Goal: Transaction & Acquisition: Purchase product/service

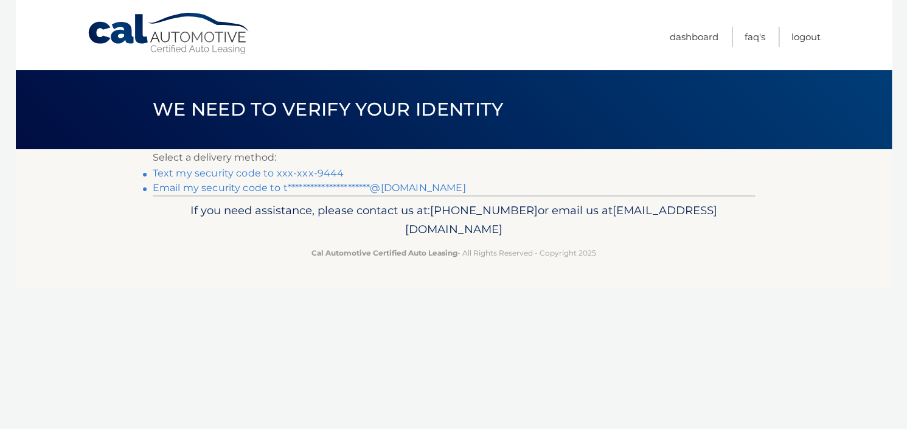
click at [306, 172] on link "Text my security code to xxx-xxx-9444" at bounding box center [249, 173] width 192 height 12
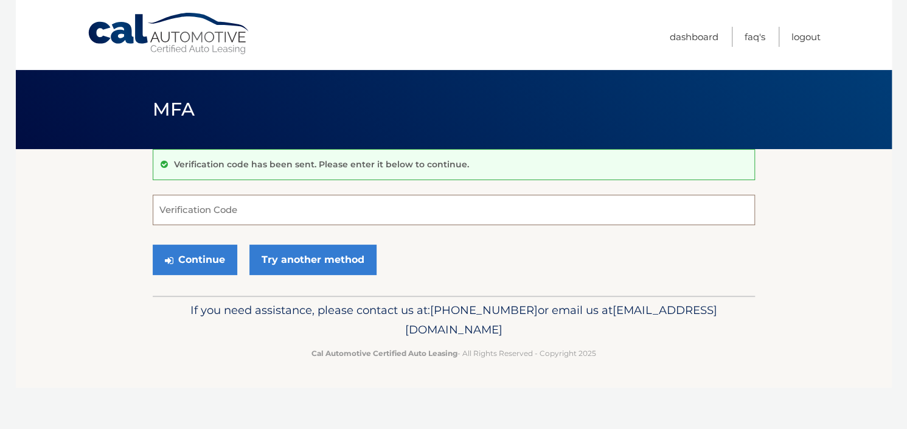
click at [293, 212] on input "Verification Code" at bounding box center [454, 210] width 602 height 30
type input "7"
type input "773440"
click at [190, 258] on button "Continue" at bounding box center [195, 259] width 85 height 30
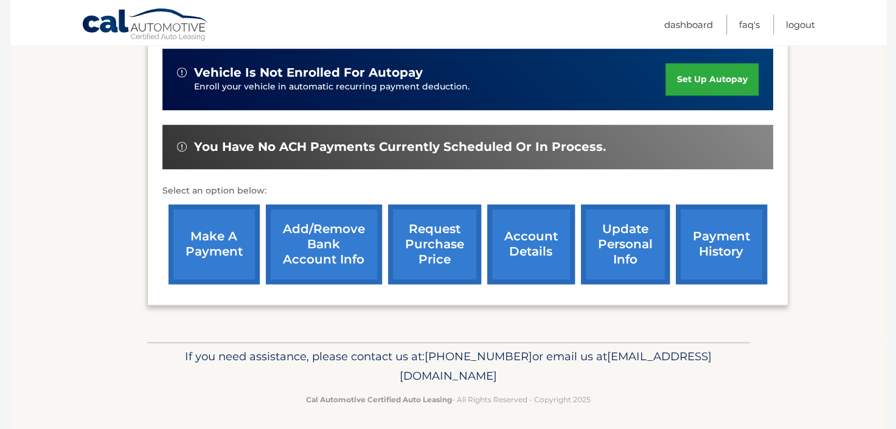
scroll to position [397, 0]
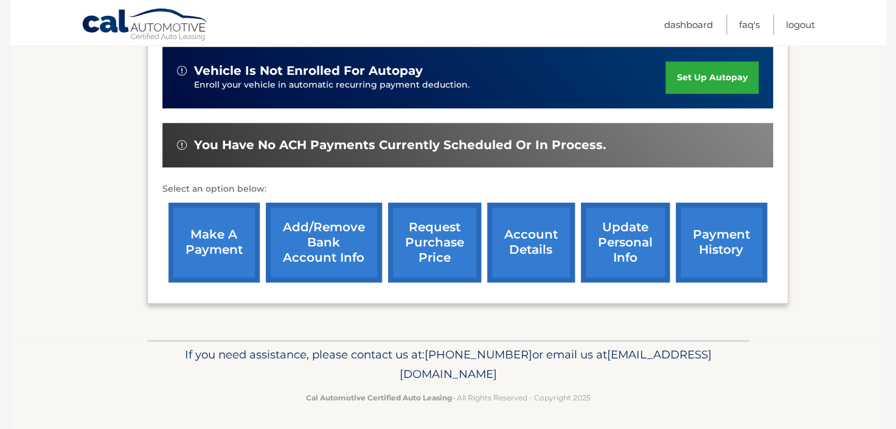
click at [214, 247] on link "make a payment" at bounding box center [213, 242] width 91 height 80
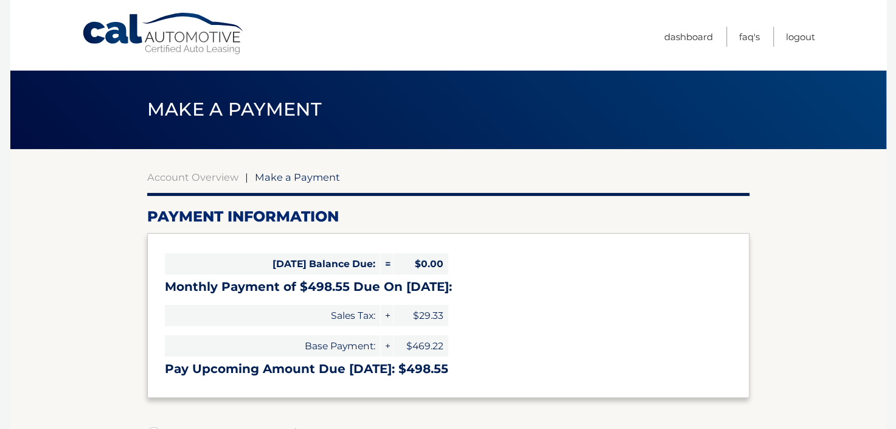
select select "YzAzNzU4M2UtYjVlMi00ZTAyLWIzNTQtYThiMDE4YjZkYWY3"
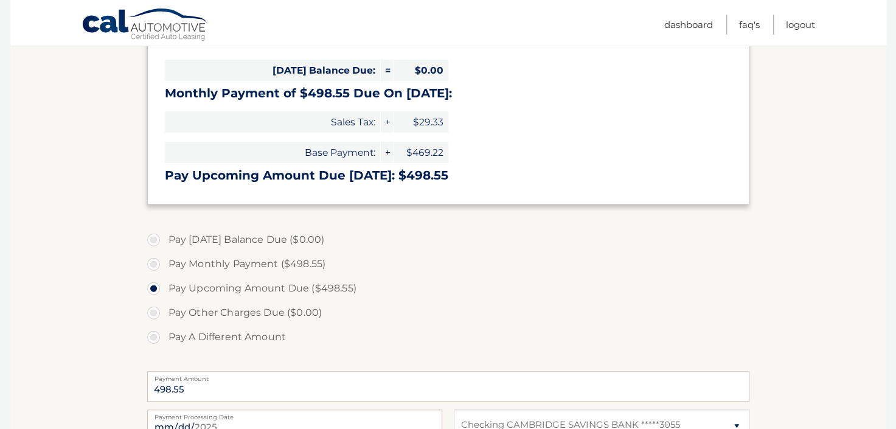
scroll to position [285, 0]
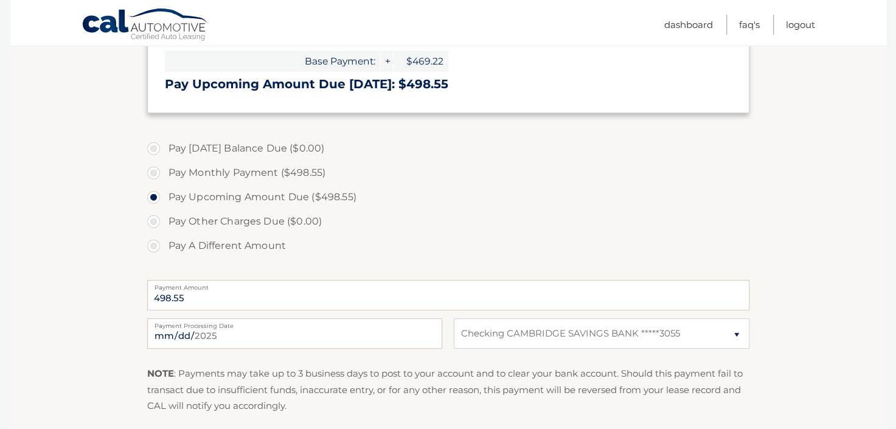
click at [152, 169] on label "Pay Monthly Payment ($498.55)" at bounding box center [448, 173] width 602 height 24
click at [152, 169] on input "Pay Monthly Payment ($498.55)" at bounding box center [158, 170] width 12 height 19
radio input "true"
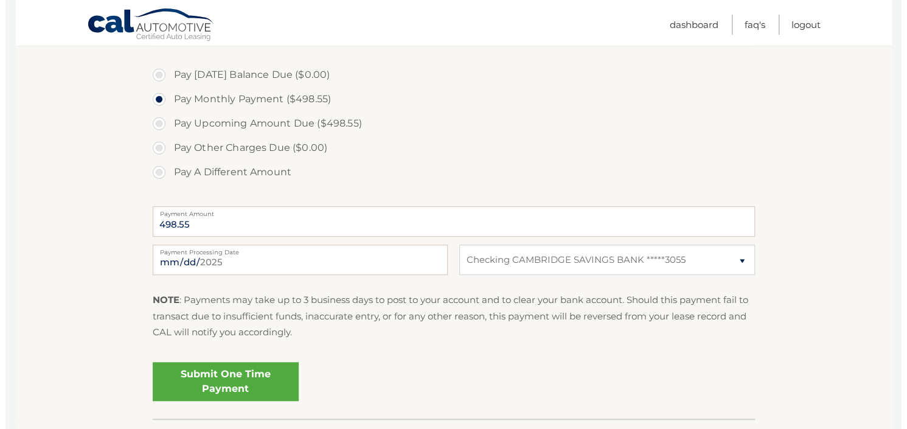
scroll to position [427, 0]
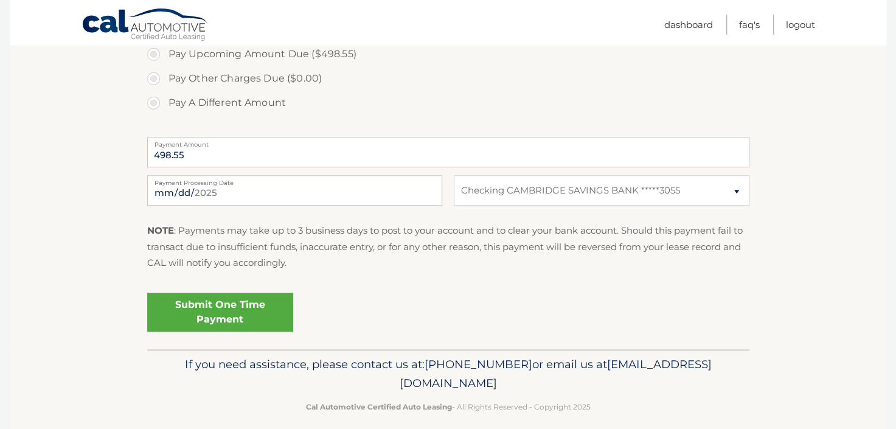
click at [216, 314] on link "Submit One Time Payment" at bounding box center [220, 311] width 146 height 39
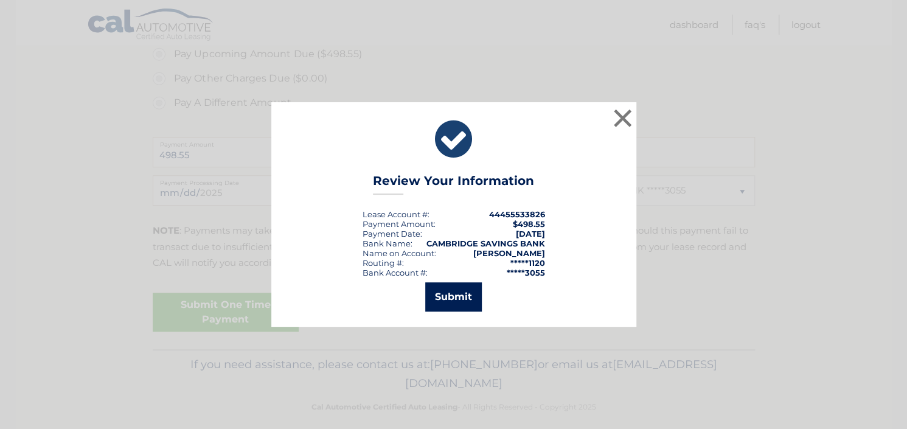
click at [468, 296] on button "Submit" at bounding box center [453, 296] width 57 height 29
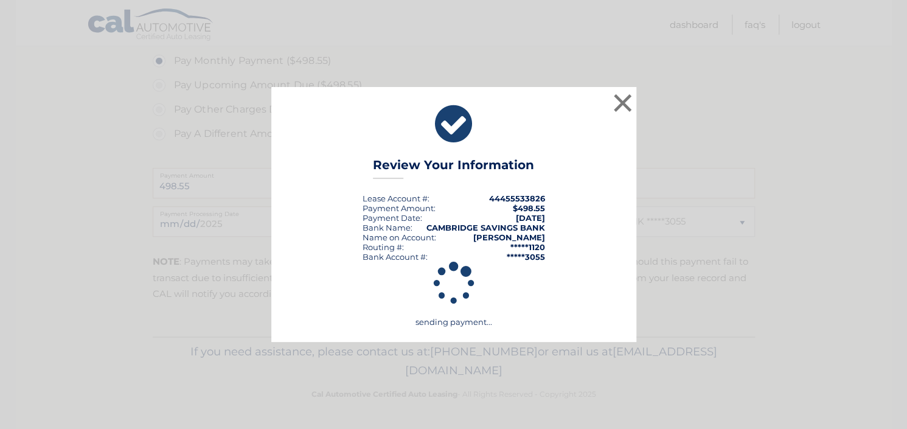
scroll to position [395, 0]
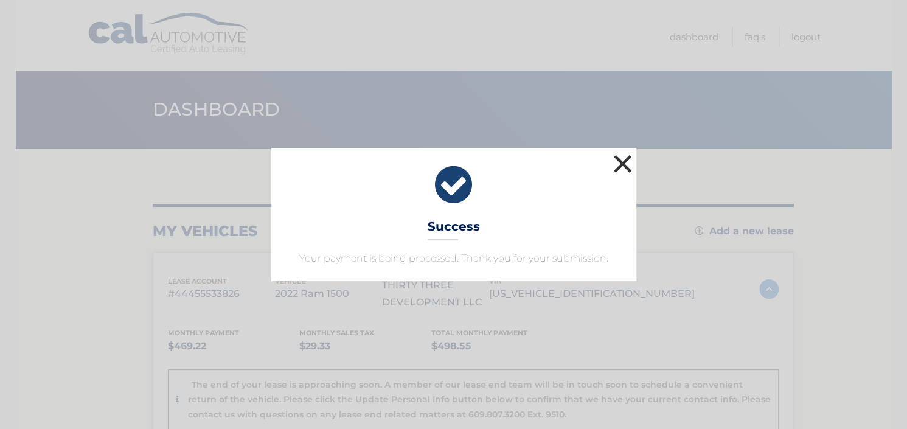
click at [619, 159] on button "×" at bounding box center [623, 163] width 24 height 24
